Goal: Find specific page/section: Find specific page/section

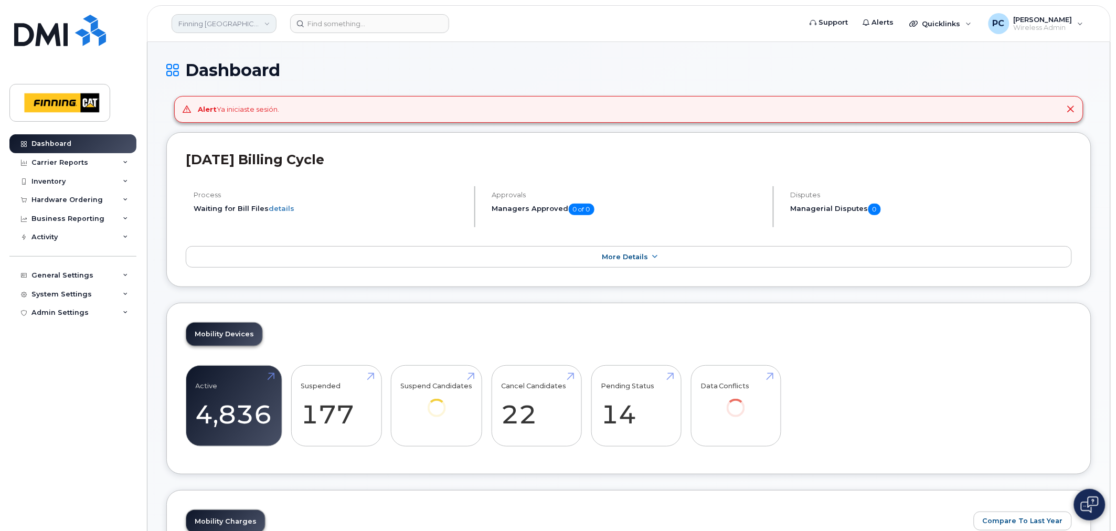
click at [271, 18] on link "Finning [GEOGRAPHIC_DATA]" at bounding box center [224, 23] width 105 height 19
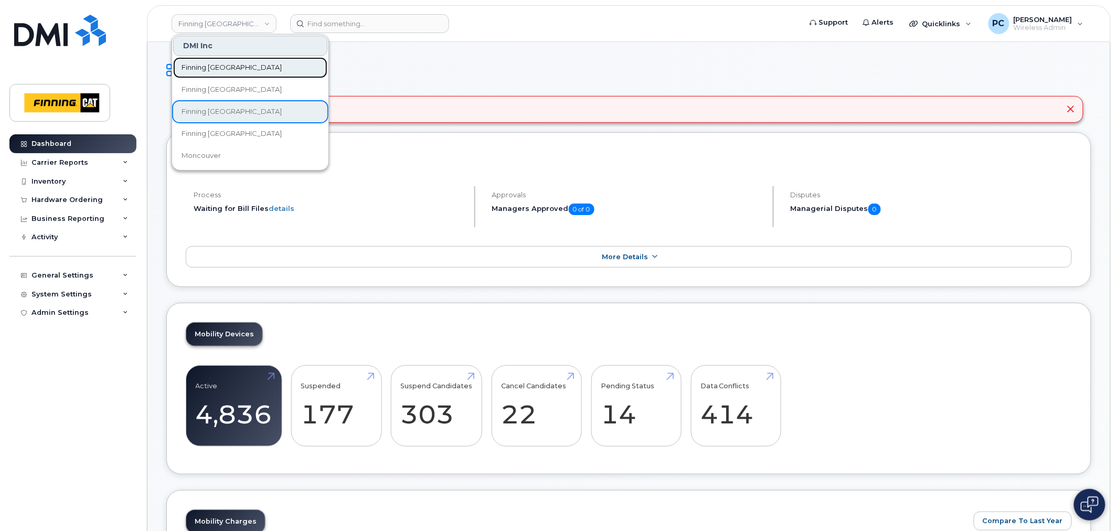
click at [243, 67] on span "Finning [GEOGRAPHIC_DATA]" at bounding box center [232, 67] width 100 height 10
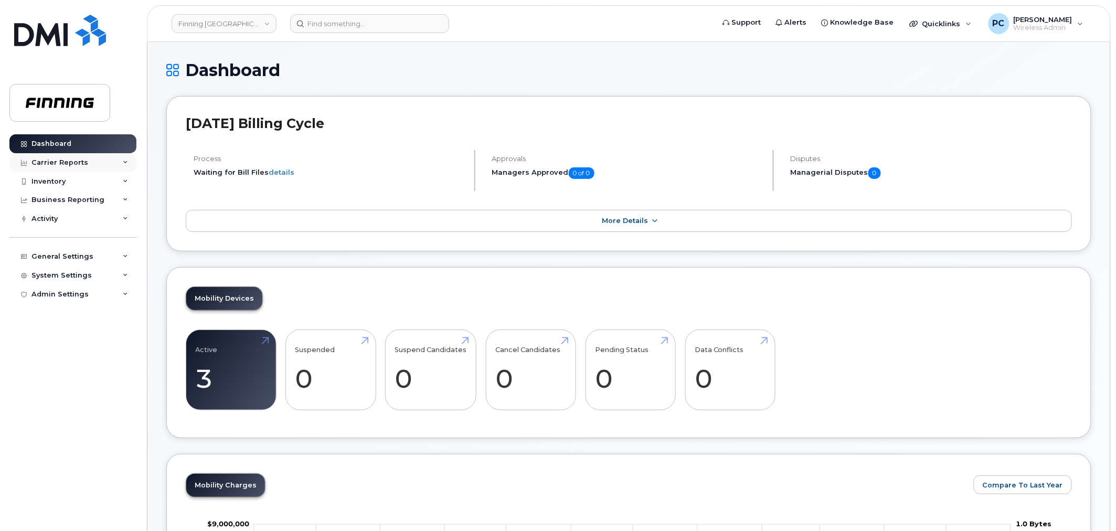
click at [125, 161] on icon at bounding box center [125, 162] width 5 height 5
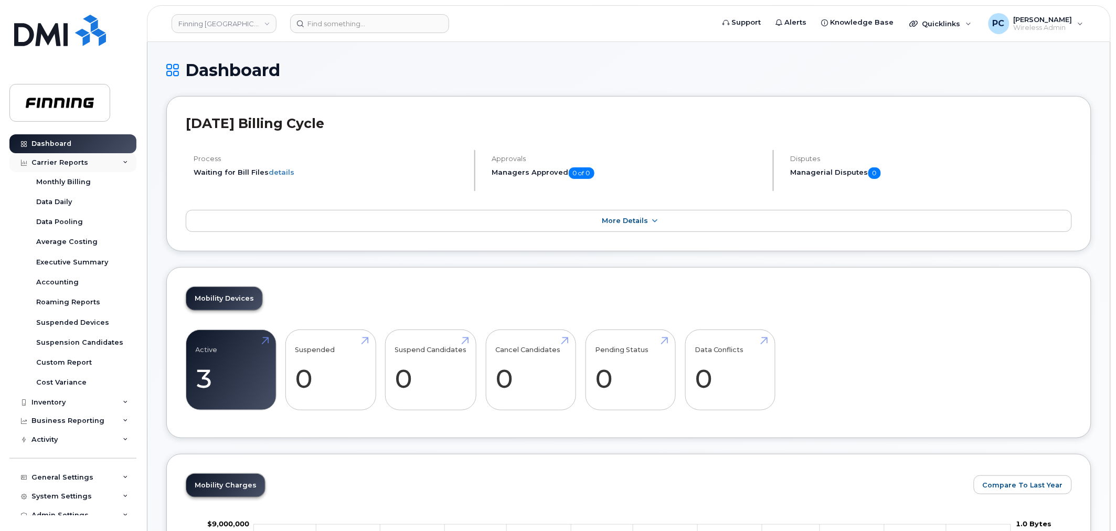
click at [125, 161] on div "Carrier Reports" at bounding box center [72, 162] width 127 height 19
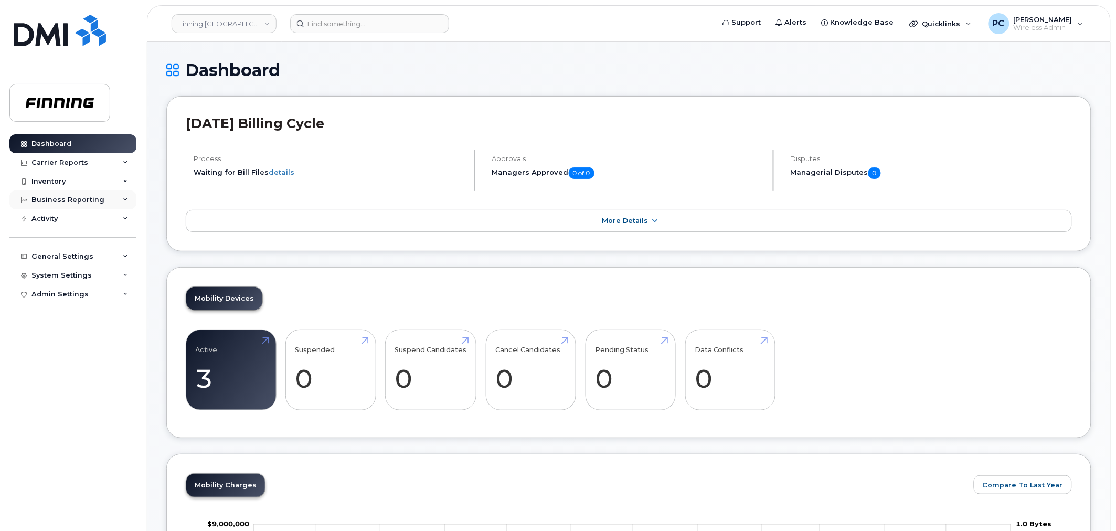
click at [125, 200] on icon at bounding box center [125, 199] width 5 height 5
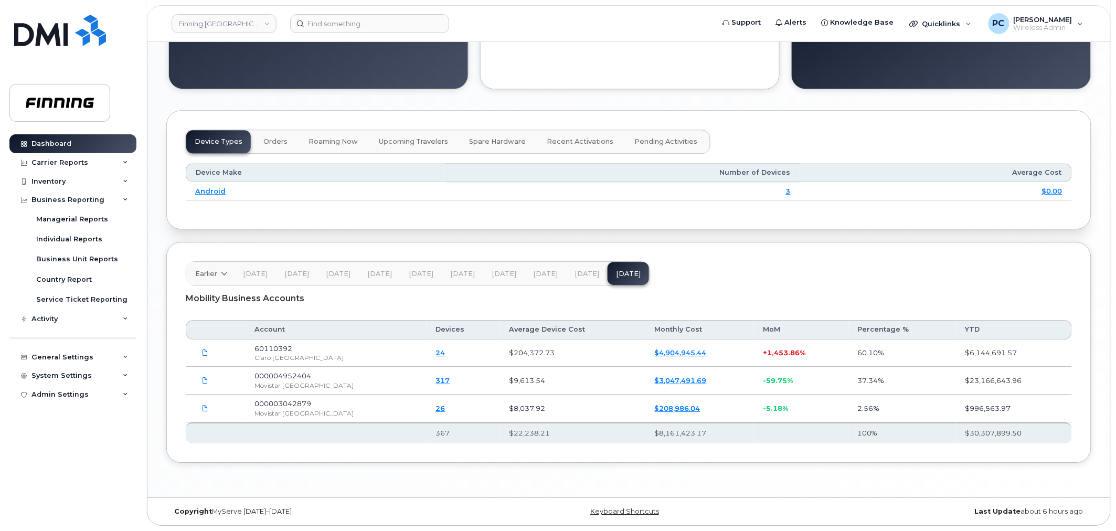
scroll to position [962, 0]
